Goal: Check status

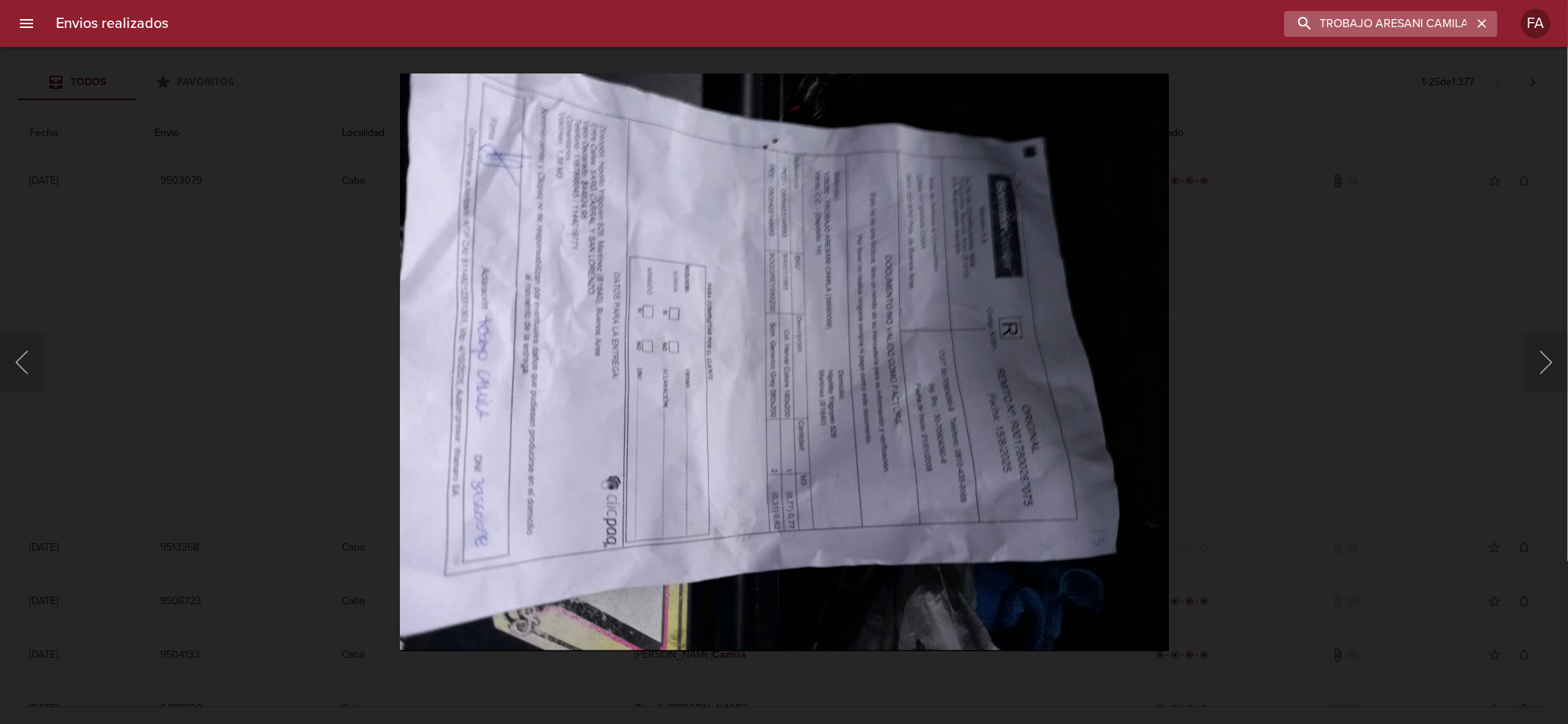
click at [1439, 26] on input "TROBAJO ARESANI CAMILA" at bounding box center [1378, 23] width 188 height 25
paste input "[PERSON_NAME]"
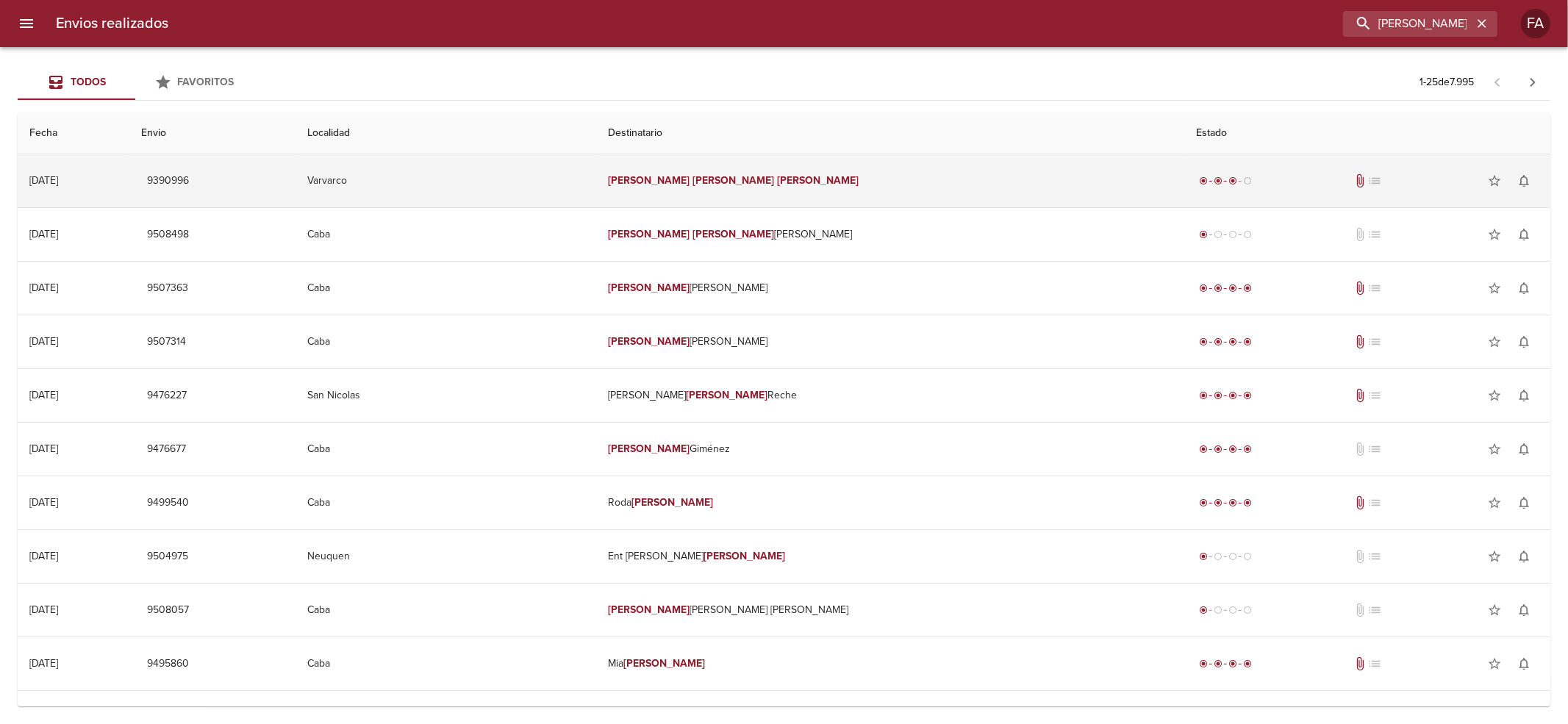
click at [295, 203] on td "9390996" at bounding box center [212, 181] width 165 height 53
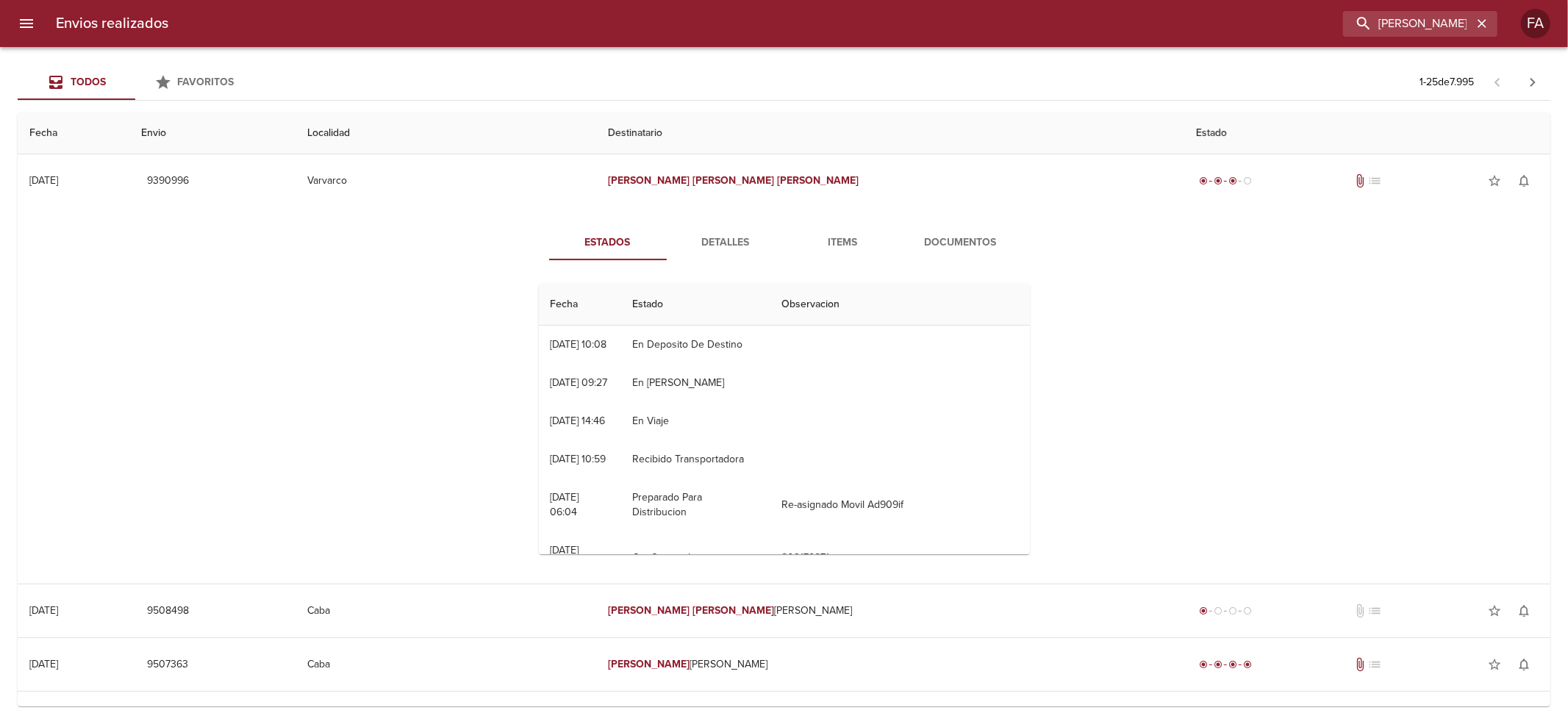
click at [679, 247] on span "Detalles" at bounding box center [725, 243] width 100 height 19
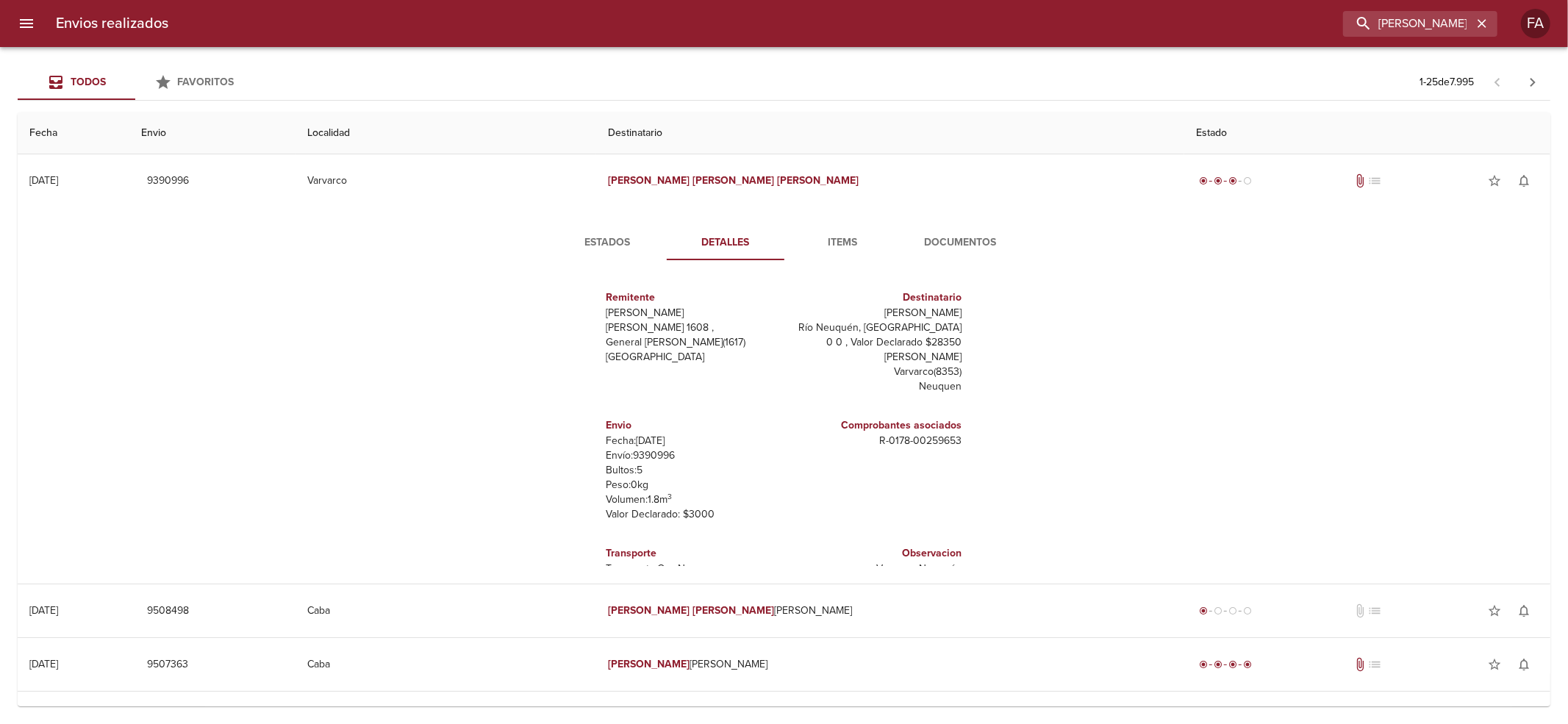
scroll to position [50, 0]
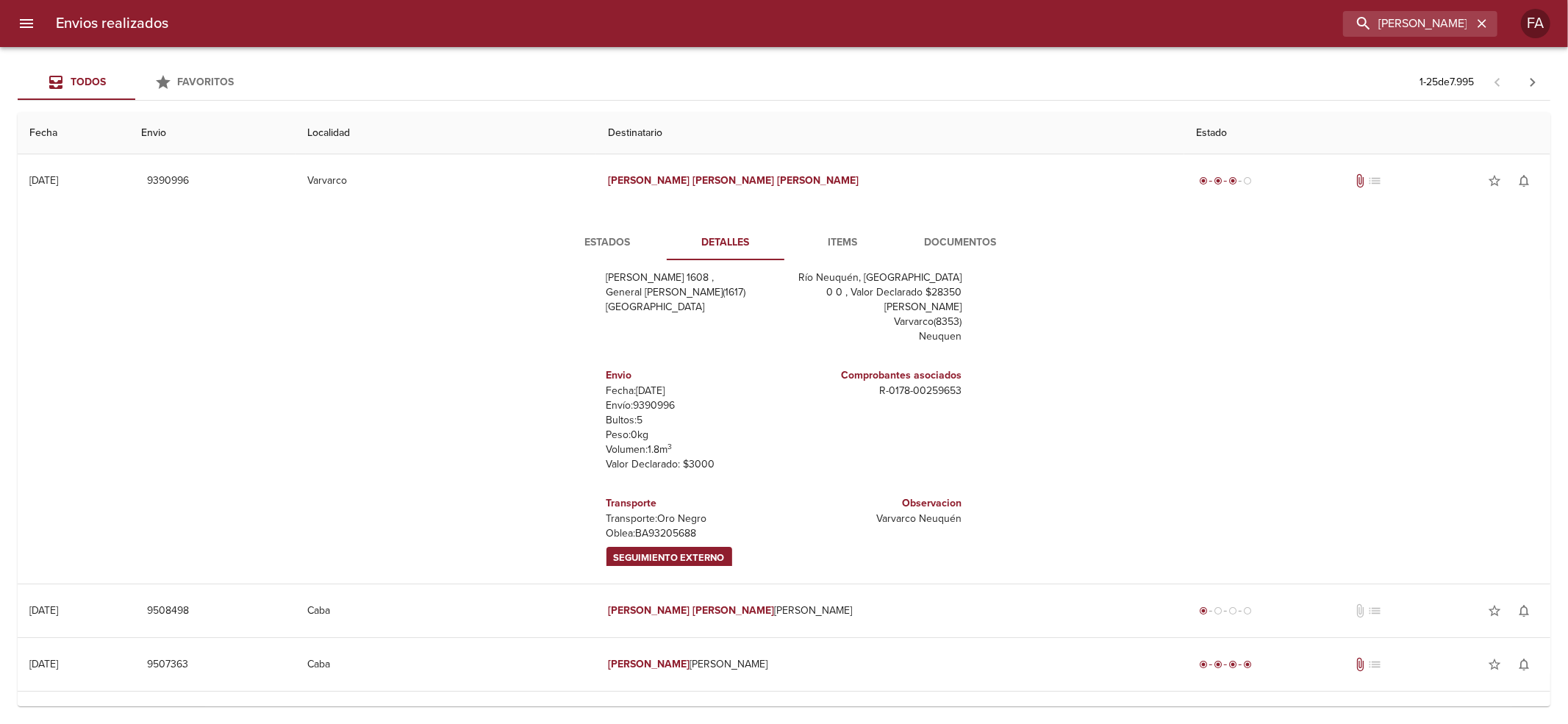
click at [648, 398] on p "Envío: 9390996" at bounding box center [693, 405] width 172 height 15
copy p "9390996"
click at [1410, 33] on input "[PERSON_NAME]" at bounding box center [1378, 23] width 188 height 25
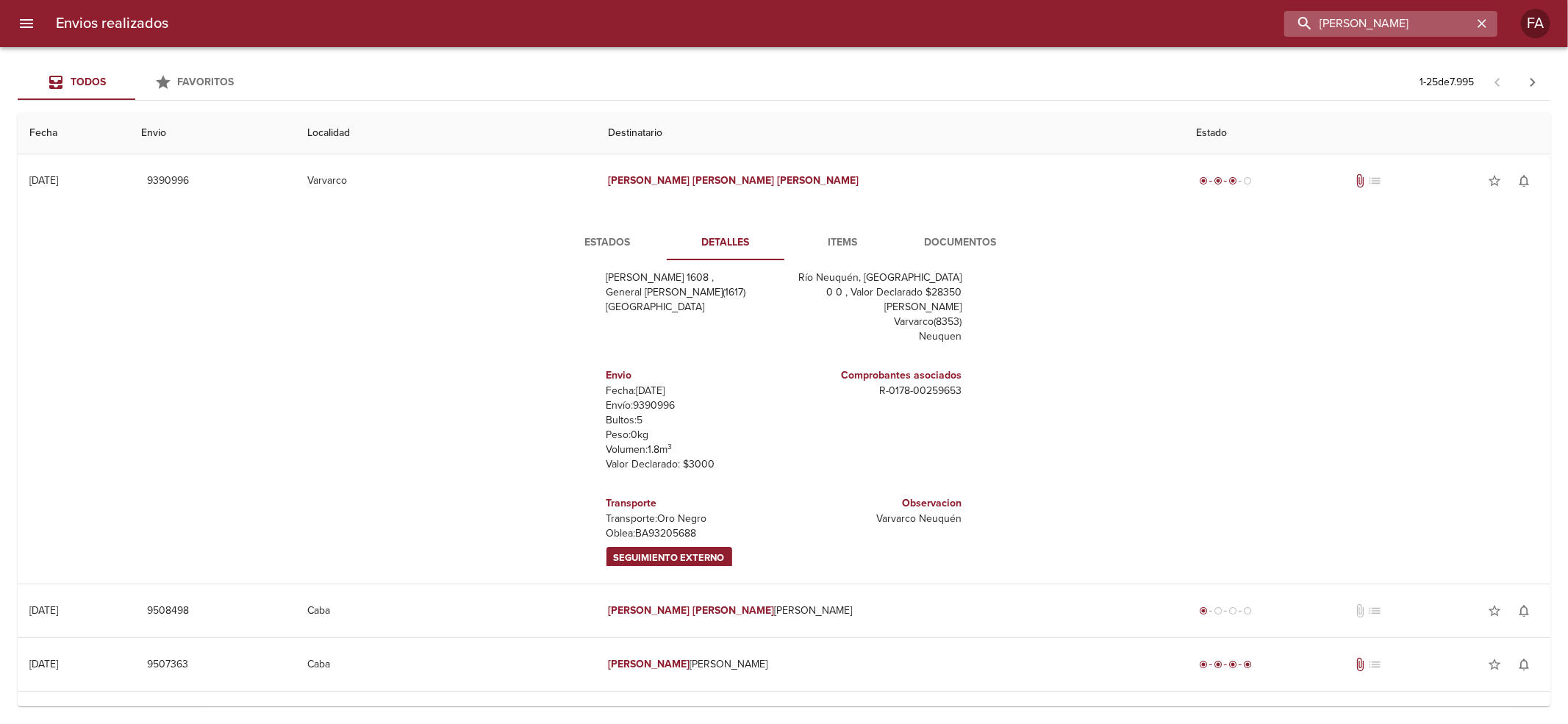
click at [1410, 33] on input "[PERSON_NAME]" at bounding box center [1378, 23] width 188 height 25
paste input "[PERSON_NAME] [PERSON_NAME]"
type input "[PERSON_NAME] [PERSON_NAME]"
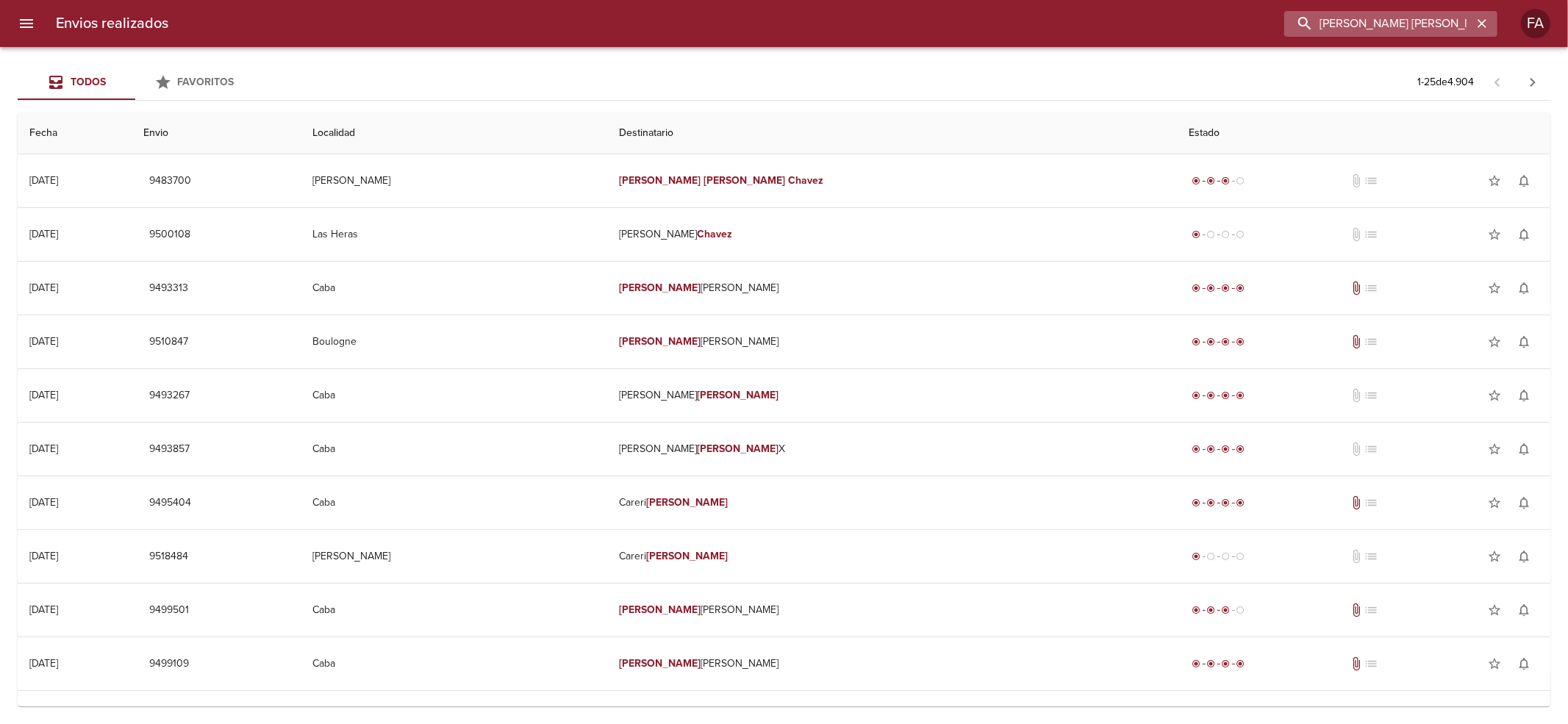
scroll to position [0, 0]
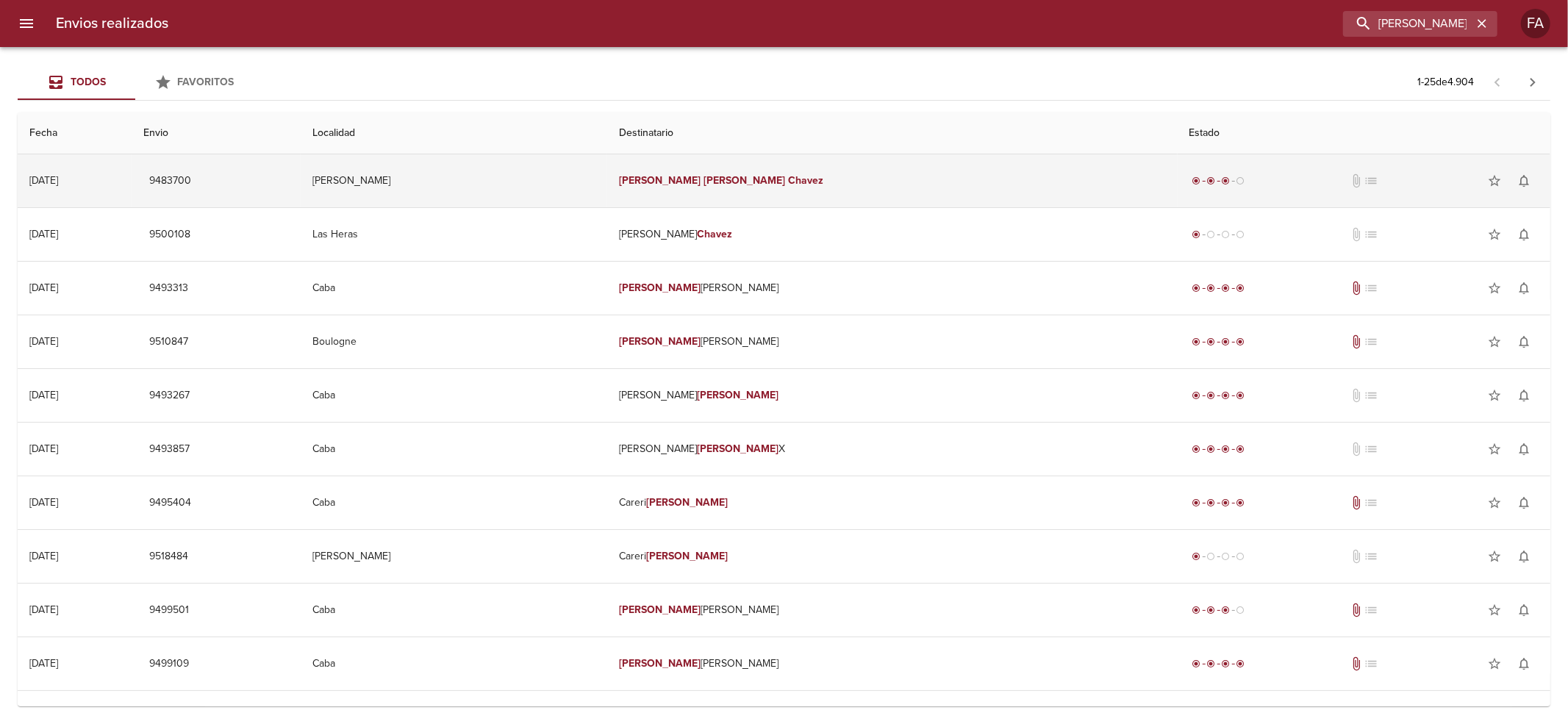
click at [728, 159] on td "[PERSON_NAME] [PERSON_NAME]" at bounding box center [892, 181] width 570 height 53
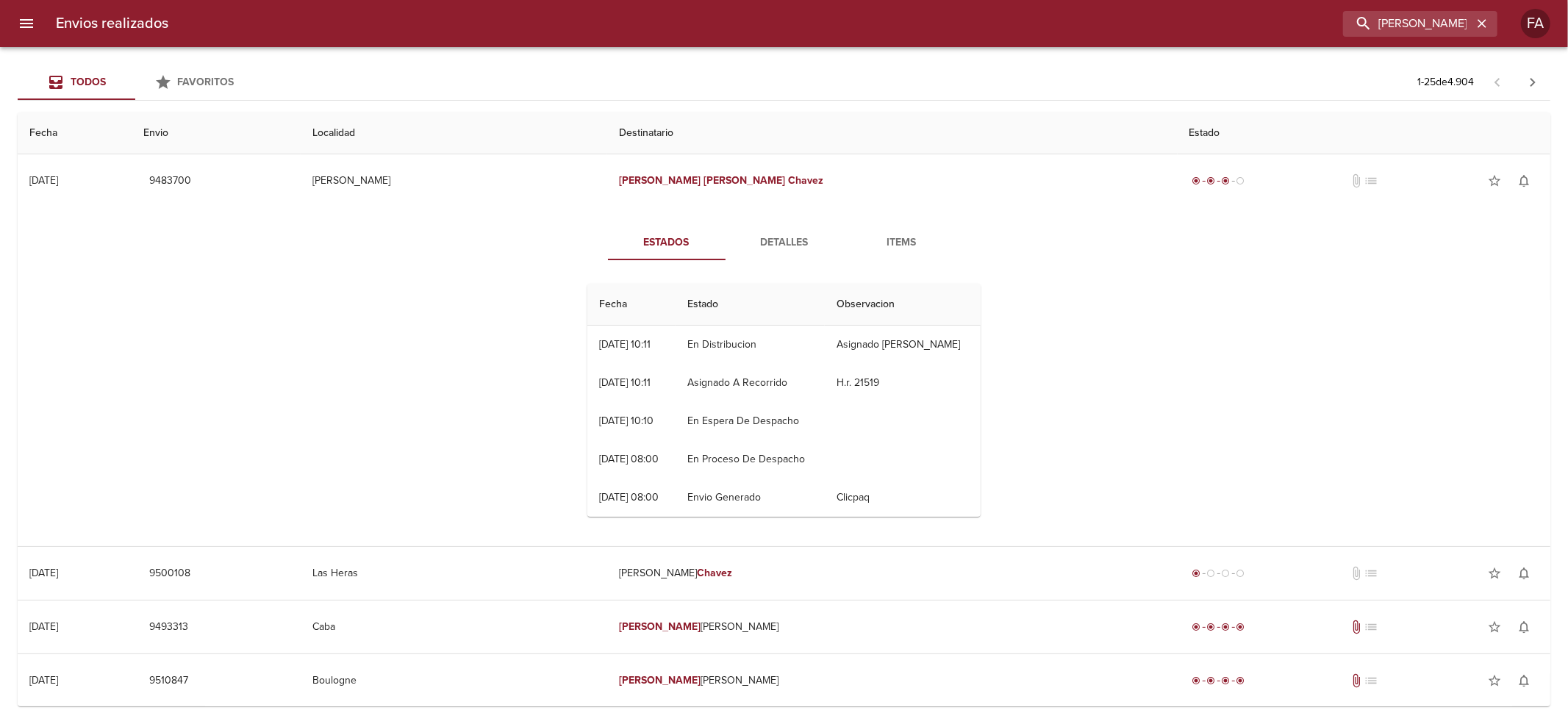
click at [751, 234] on span "Detalles" at bounding box center [784, 243] width 100 height 19
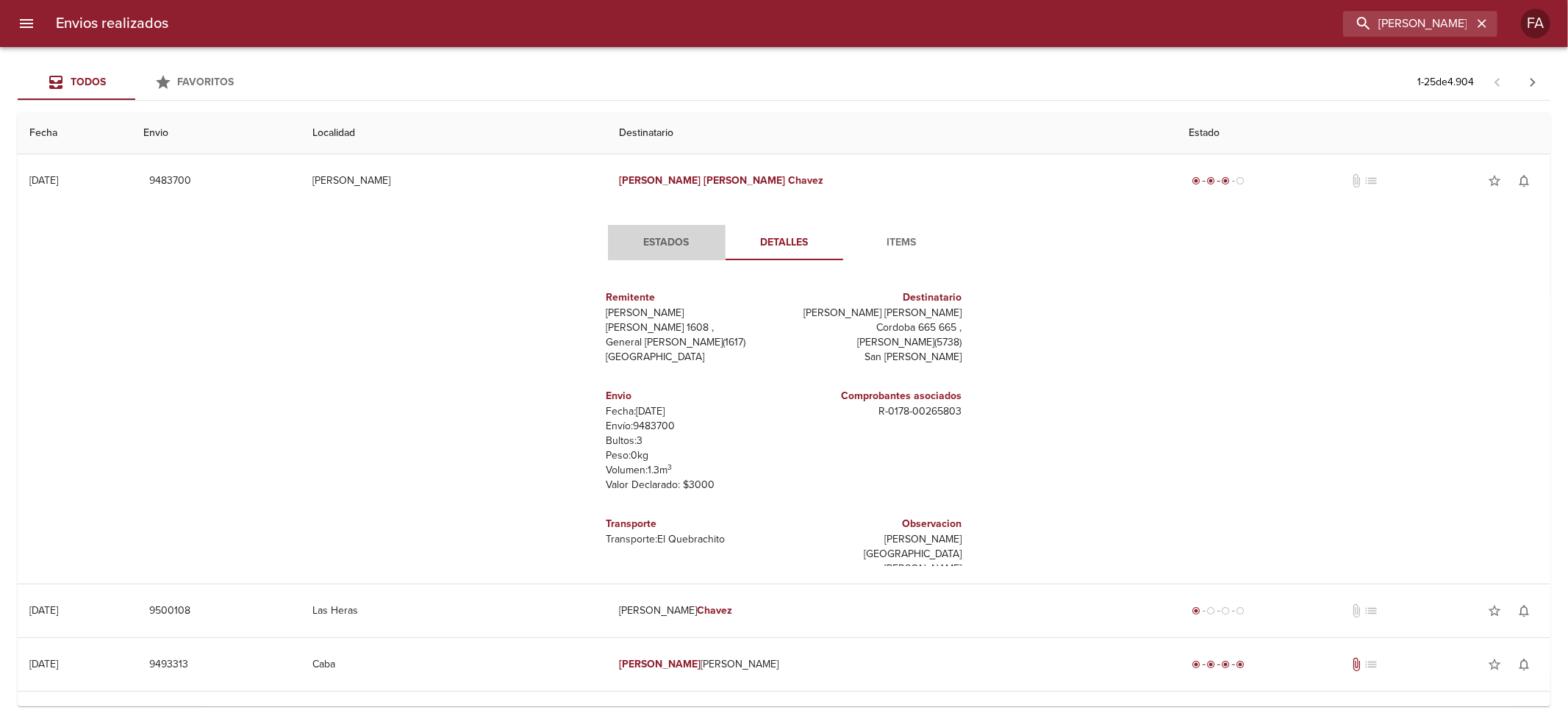
click at [669, 252] on button "Estados" at bounding box center [666, 242] width 117 height 36
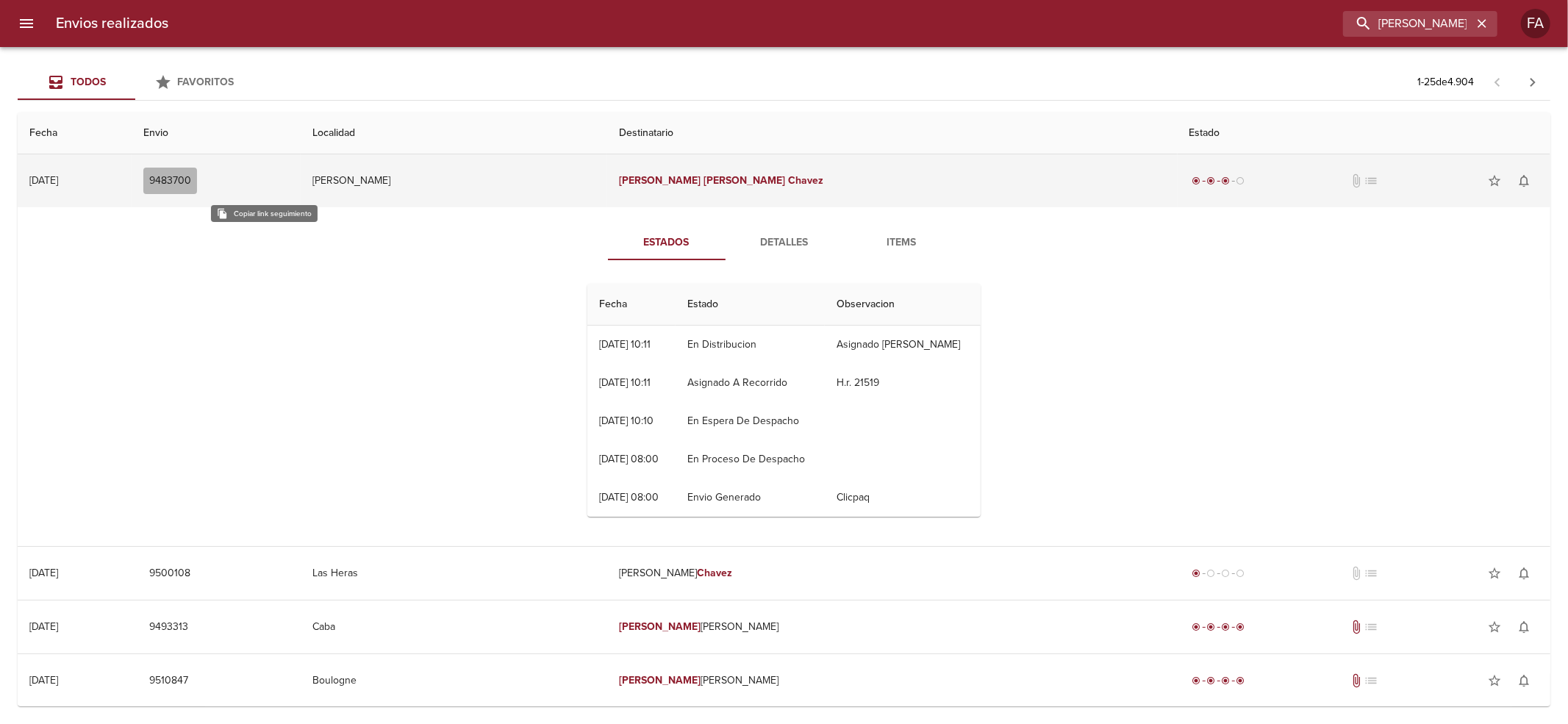
click at [191, 186] on span "9483700" at bounding box center [170, 181] width 42 height 19
